Goal: Use online tool/utility: Utilize a website feature to perform a specific function

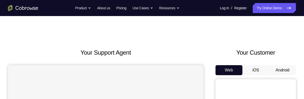
click at [286, 69] on button "Android" at bounding box center [282, 70] width 27 height 10
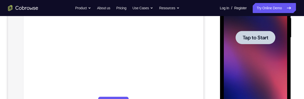
click at [258, 38] on span "Tap to Start" at bounding box center [255, 37] width 26 height 5
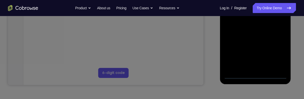
scroll to position [149, 0]
click at [256, 74] on icon at bounding box center [152, 23] width 304 height 151
click at [254, 74] on icon at bounding box center [152, 23] width 304 height 151
click at [258, 73] on icon at bounding box center [152, 23] width 304 height 151
click at [253, 74] on icon at bounding box center [152, 23] width 304 height 151
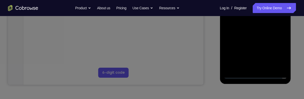
click at [253, 75] on icon at bounding box center [152, 23] width 304 height 151
click at [271, 73] on icon at bounding box center [152, 23] width 304 height 151
click at [274, 73] on icon at bounding box center [152, 23] width 304 height 151
click at [249, 76] on icon at bounding box center [152, 23] width 304 height 151
click at [247, 74] on icon at bounding box center [152, 23] width 304 height 151
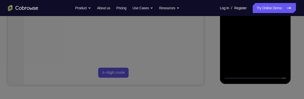
click at [241, 77] on icon at bounding box center [152, 23] width 304 height 151
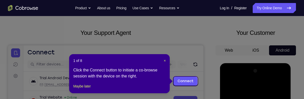
scroll to position [20, 0]
click at [165, 60] on span "×" at bounding box center [165, 61] width 2 height 4
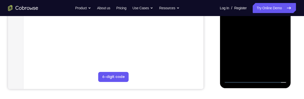
scroll to position [150, 0]
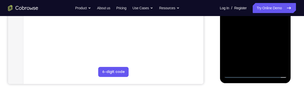
click at [256, 71] on div at bounding box center [255, 7] width 63 height 141
click at [255, 74] on div at bounding box center [255, 7] width 63 height 141
click at [276, 53] on div at bounding box center [255, 7] width 63 height 141
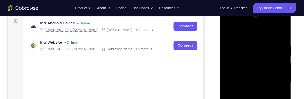
scroll to position [75, 0]
click at [243, 33] on div at bounding box center [255, 82] width 63 height 141
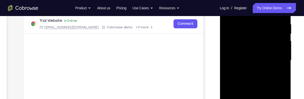
scroll to position [98, 0]
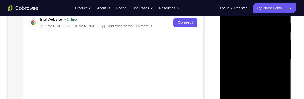
click at [272, 58] on div at bounding box center [255, 59] width 63 height 141
click at [263, 60] on div at bounding box center [255, 59] width 63 height 141
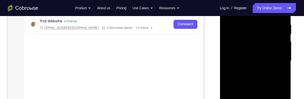
scroll to position [95, 0]
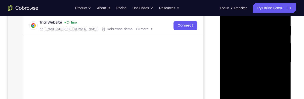
click at [250, 72] on div at bounding box center [255, 62] width 63 height 141
click at [263, 58] on div at bounding box center [255, 62] width 63 height 141
click at [256, 51] on div at bounding box center [255, 62] width 63 height 141
click at [280, 53] on div at bounding box center [255, 62] width 63 height 141
click at [266, 61] on div at bounding box center [255, 62] width 63 height 141
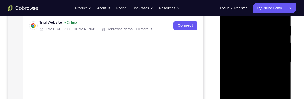
click at [261, 83] on div at bounding box center [255, 62] width 63 height 141
click at [263, 82] on div at bounding box center [255, 62] width 63 height 141
click at [265, 83] on div at bounding box center [255, 62] width 63 height 141
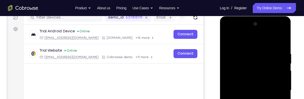
scroll to position [67, 0]
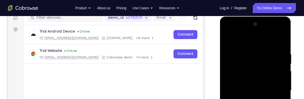
click at [277, 42] on div at bounding box center [255, 90] width 63 height 141
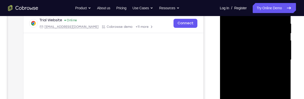
scroll to position [99, 0]
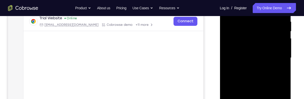
click at [263, 79] on div at bounding box center [255, 58] width 63 height 141
click at [268, 79] on div at bounding box center [255, 58] width 63 height 141
click at [259, 87] on div at bounding box center [255, 58] width 63 height 141
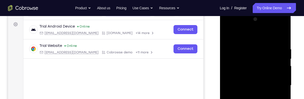
scroll to position [67, 0]
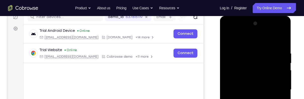
click at [227, 38] on div at bounding box center [255, 90] width 63 height 141
click at [225, 40] on div at bounding box center [255, 90] width 63 height 141
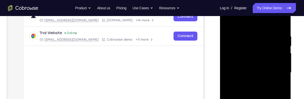
scroll to position [89, 0]
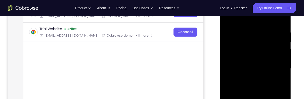
click at [259, 65] on div at bounding box center [255, 68] width 63 height 141
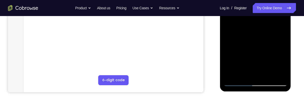
scroll to position [142, 0]
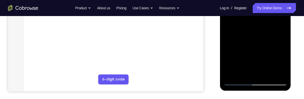
click at [259, 71] on div at bounding box center [255, 15] width 63 height 141
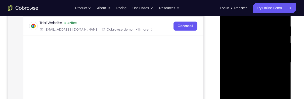
scroll to position [94, 0]
click at [261, 80] on div at bounding box center [255, 63] width 63 height 141
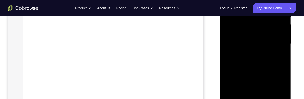
scroll to position [115, 0]
click at [261, 60] on div at bounding box center [255, 42] width 63 height 141
click at [261, 64] on div at bounding box center [255, 42] width 63 height 141
click at [262, 63] on div at bounding box center [255, 42] width 63 height 141
click at [261, 63] on div at bounding box center [255, 42] width 63 height 141
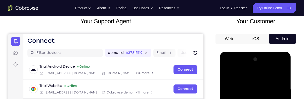
scroll to position [32, 0]
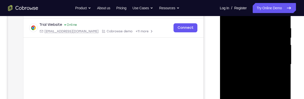
scroll to position [94, 0]
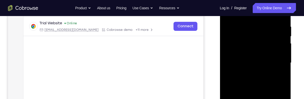
click at [227, 43] on div at bounding box center [255, 63] width 63 height 141
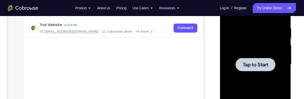
scroll to position [93, 0]
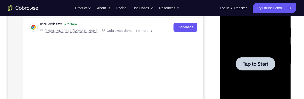
click at [258, 65] on span "Tap to Start" at bounding box center [255, 64] width 26 height 5
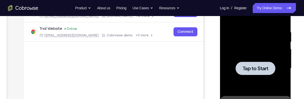
scroll to position [90, 0]
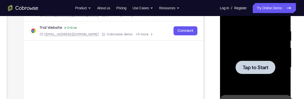
click at [260, 66] on span "Tap to Start" at bounding box center [255, 67] width 26 height 5
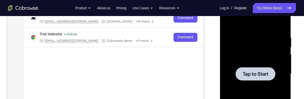
scroll to position [83, 0]
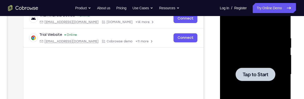
click at [256, 77] on span "Tap to Start" at bounding box center [255, 74] width 26 height 5
click at [261, 73] on span "Tap to Start" at bounding box center [255, 74] width 26 height 5
click at [262, 74] on span "Tap to Start" at bounding box center [255, 74] width 26 height 5
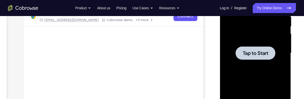
scroll to position [95, 0]
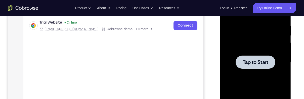
click at [256, 61] on span "Tap to Start" at bounding box center [255, 62] width 26 height 5
click at [257, 60] on span "Tap to Start" at bounding box center [255, 62] width 26 height 5
click at [257, 61] on span "Tap to Start" at bounding box center [255, 62] width 26 height 5
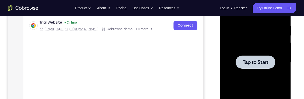
click at [258, 60] on span "Tap to Start" at bounding box center [255, 62] width 26 height 5
click at [259, 60] on span "Tap to Start" at bounding box center [255, 62] width 26 height 5
click at [258, 61] on span "Tap to Start" at bounding box center [255, 62] width 26 height 5
click at [258, 60] on span "Tap to Start" at bounding box center [255, 62] width 26 height 5
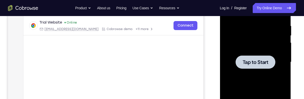
click at [257, 60] on span "Tap to Start" at bounding box center [255, 62] width 26 height 5
click at [254, 60] on span "Tap to Start" at bounding box center [255, 62] width 26 height 5
click at [255, 58] on div at bounding box center [255, 62] width 40 height 13
click at [254, 58] on div at bounding box center [255, 62] width 40 height 13
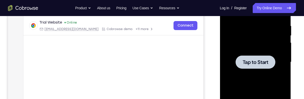
click at [256, 58] on div at bounding box center [255, 62] width 40 height 13
click at [256, 60] on span "Tap to Start" at bounding box center [255, 62] width 26 height 5
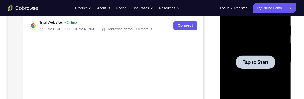
click at [257, 60] on span "Tap to Start" at bounding box center [255, 62] width 26 height 5
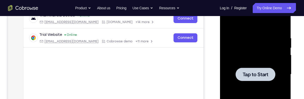
scroll to position [88, 0]
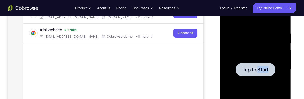
click at [284, 73] on div at bounding box center [255, 69] width 63 height 141
click at [260, 68] on span "Tap to Start" at bounding box center [255, 69] width 26 height 5
click at [261, 67] on span "Tap to Start" at bounding box center [255, 69] width 26 height 5
click at [261, 68] on span "Tap to Start" at bounding box center [255, 69] width 26 height 5
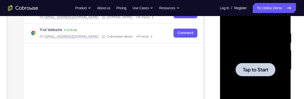
click at [261, 68] on span "Tap to Start" at bounding box center [255, 69] width 26 height 5
click at [261, 67] on span "Tap to Start" at bounding box center [255, 69] width 26 height 5
click at [254, 68] on span "Tap to Start" at bounding box center [255, 69] width 26 height 5
click at [256, 68] on span "Tap to Start" at bounding box center [255, 69] width 26 height 5
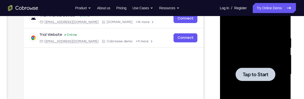
scroll to position [88, 0]
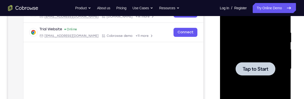
click at [260, 68] on span "Tap to Start" at bounding box center [255, 69] width 26 height 5
click at [259, 67] on span "Tap to Start" at bounding box center [255, 69] width 26 height 5
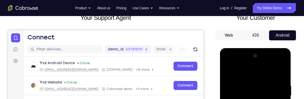
scroll to position [38, 0]
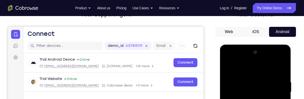
click at [257, 31] on button "iOS" at bounding box center [255, 32] width 27 height 10
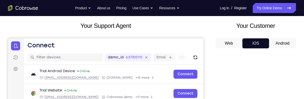
scroll to position [26, 0]
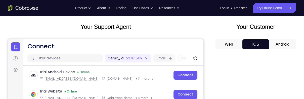
click at [281, 44] on button "Android" at bounding box center [282, 44] width 27 height 10
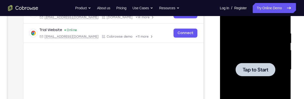
scroll to position [89, 0]
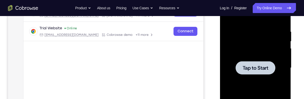
click at [256, 68] on span "Tap to Start" at bounding box center [255, 68] width 26 height 5
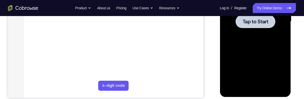
scroll to position [113, 0]
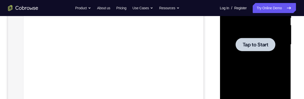
click at [259, 43] on span "Tap to Start" at bounding box center [255, 44] width 26 height 5
